Goal: Task Accomplishment & Management: Use online tool/utility

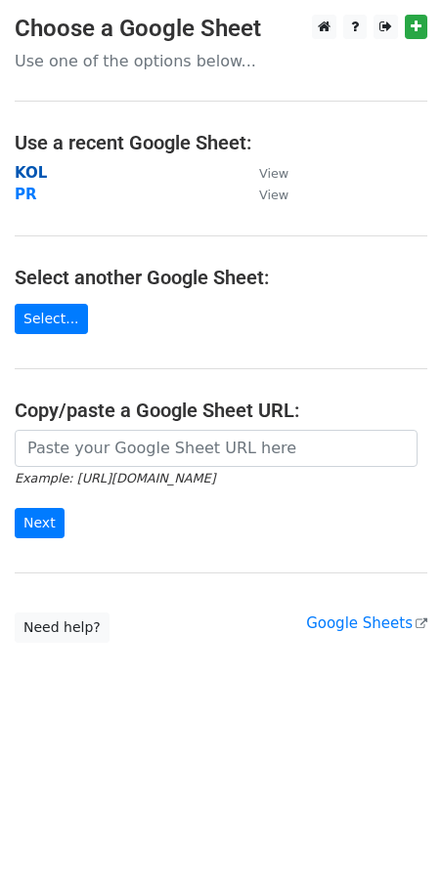
click at [38, 174] on strong "KOL" at bounding box center [31, 173] width 32 height 18
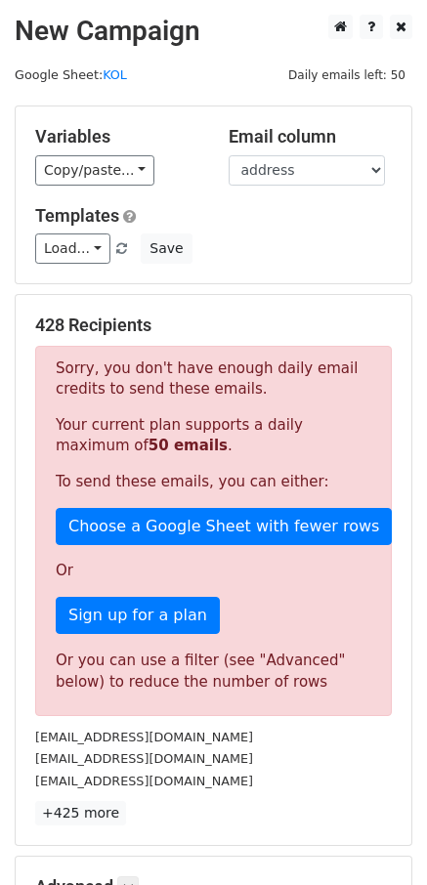
scroll to position [256, 0]
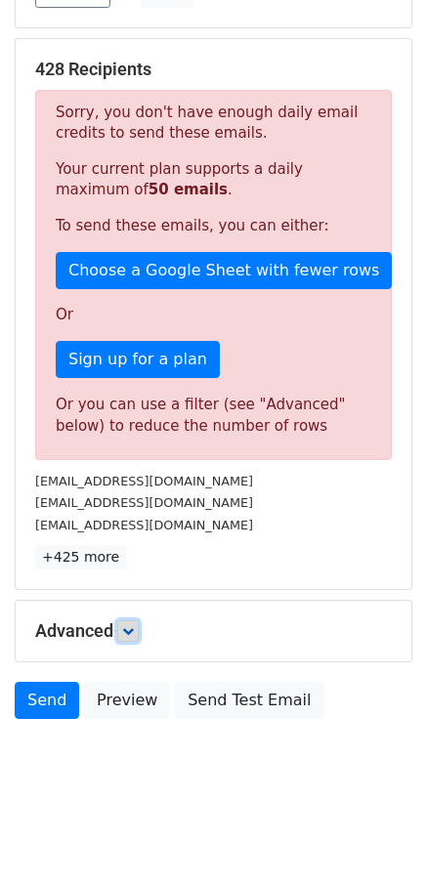
click at [139, 640] on link at bounding box center [127, 630] width 21 height 21
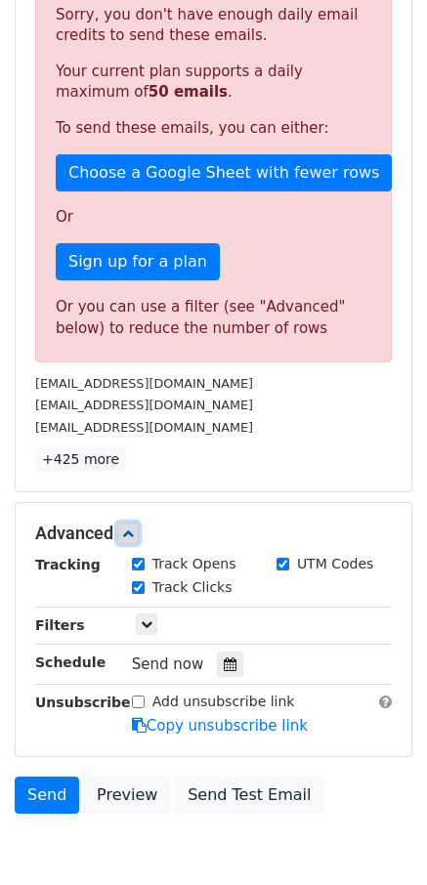
scroll to position [448, 0]
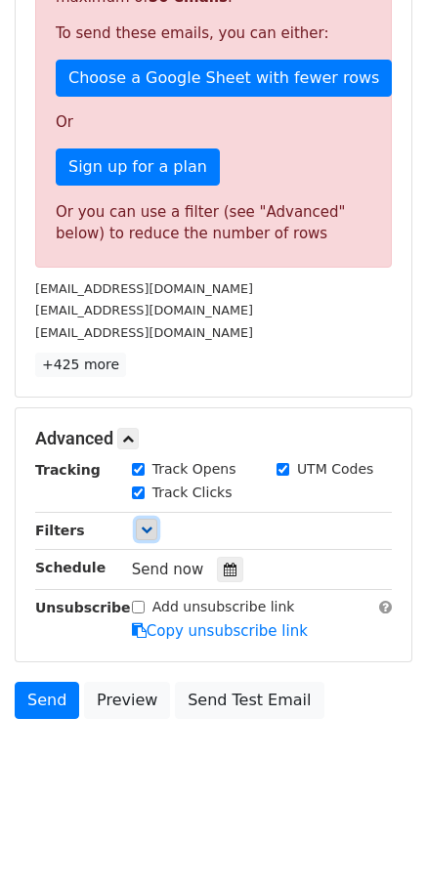
click at [146, 533] on icon at bounding box center [147, 530] width 12 height 12
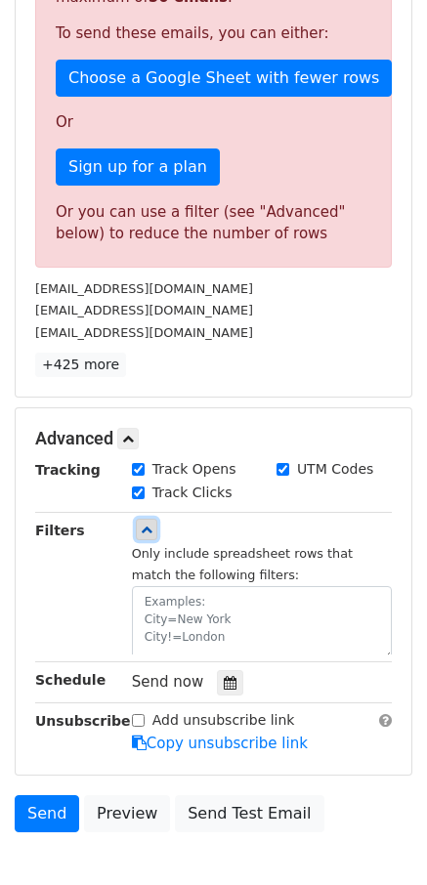
scroll to position [526, 0]
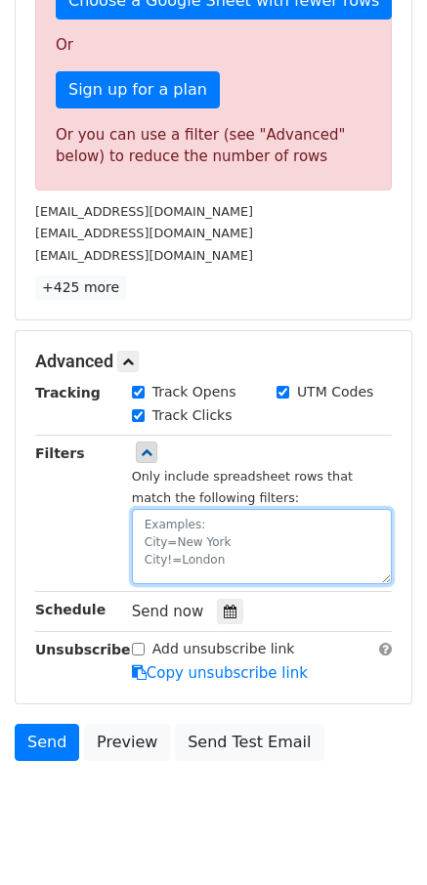
click at [169, 540] on textarea at bounding box center [262, 546] width 260 height 75
paste textarea "date"
paste textarea "[DATE]"
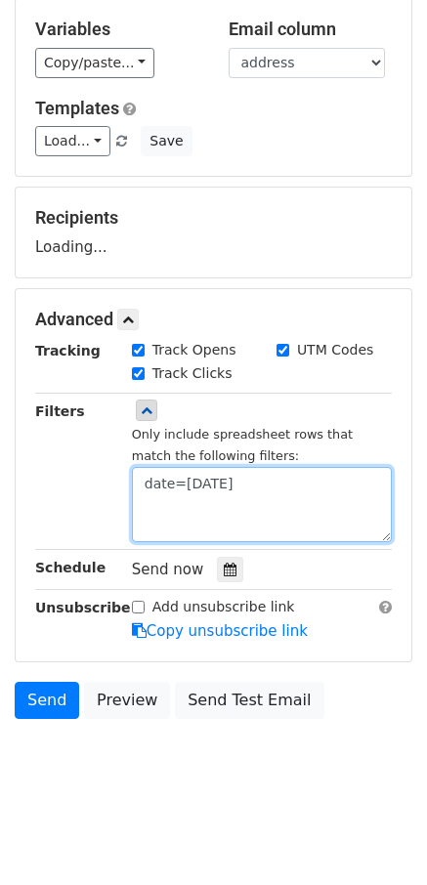
type textarea "date=[DATE]"
